Goal: Task Accomplishment & Management: Complete application form

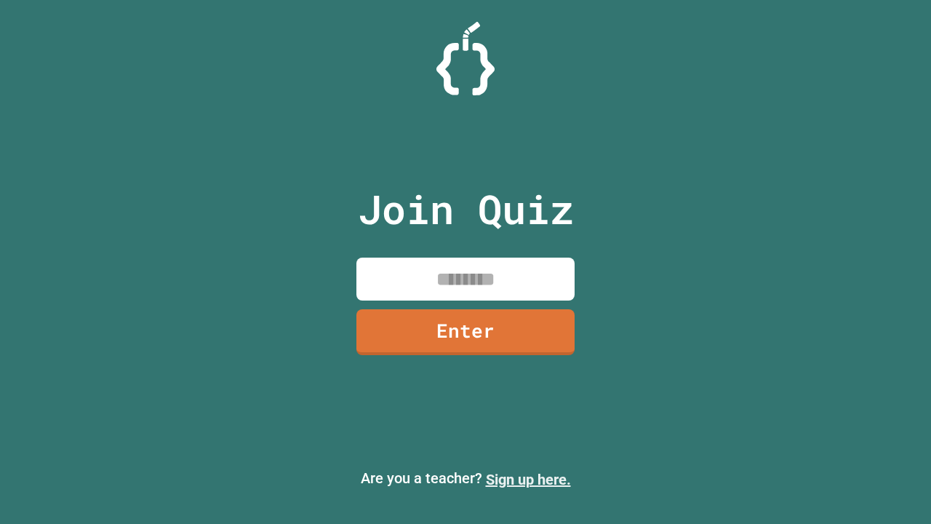
click at [528, 479] on link "Sign up here." at bounding box center [528, 479] width 85 height 17
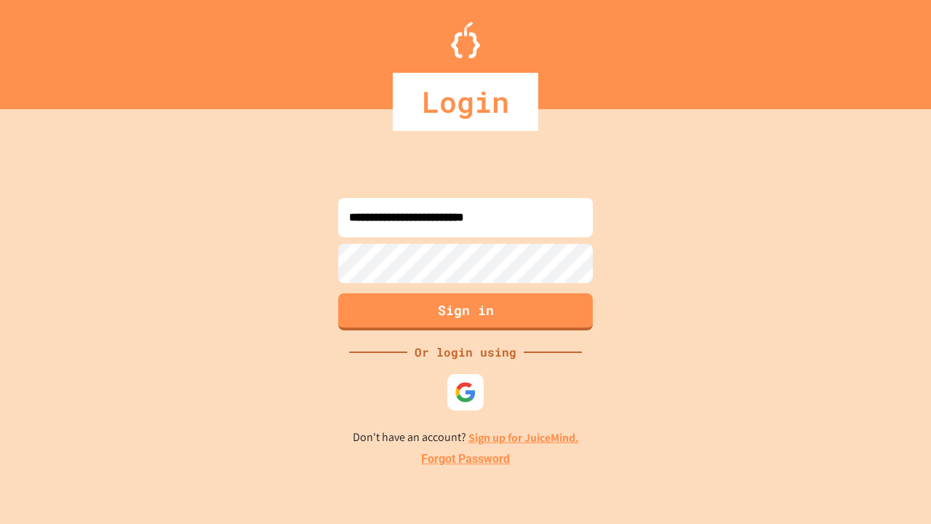
type input "**********"
